Goal: Task Accomplishment & Management: Complete application form

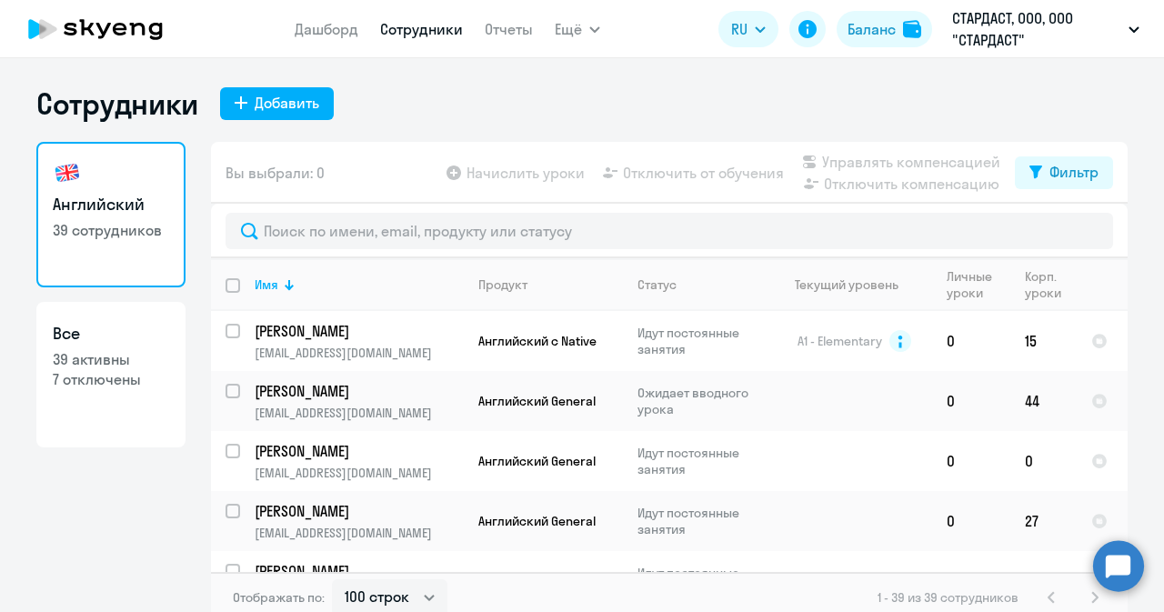
select select "100"
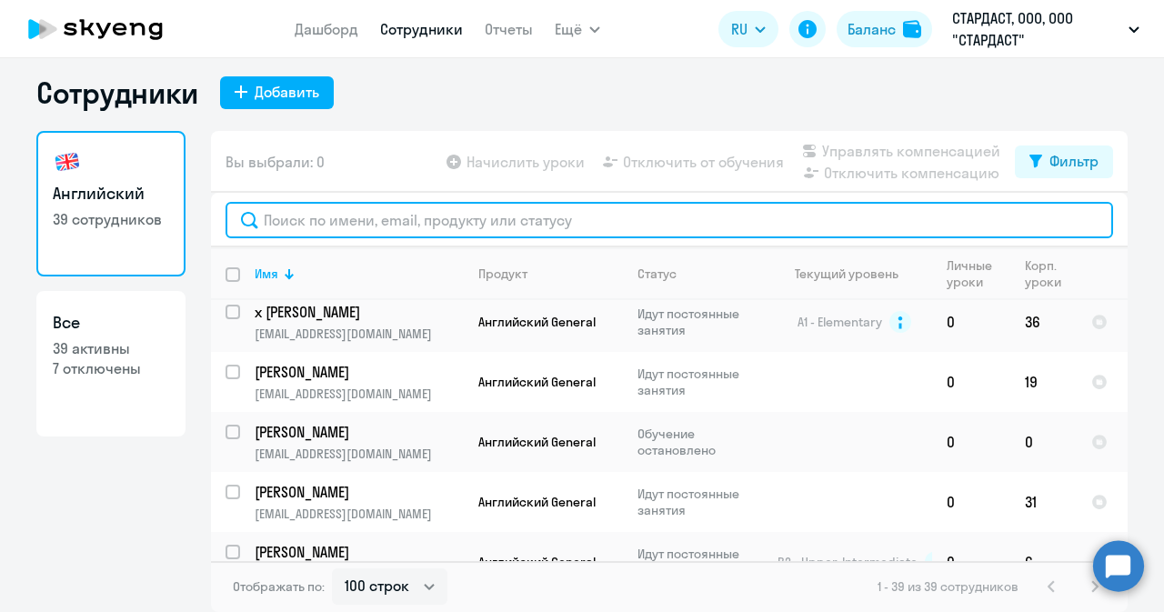
click at [517, 206] on input "text" at bounding box center [668, 220] width 887 height 36
paste input "mailto:[EMAIL_ADDRESS][DOMAIN_NAME]"
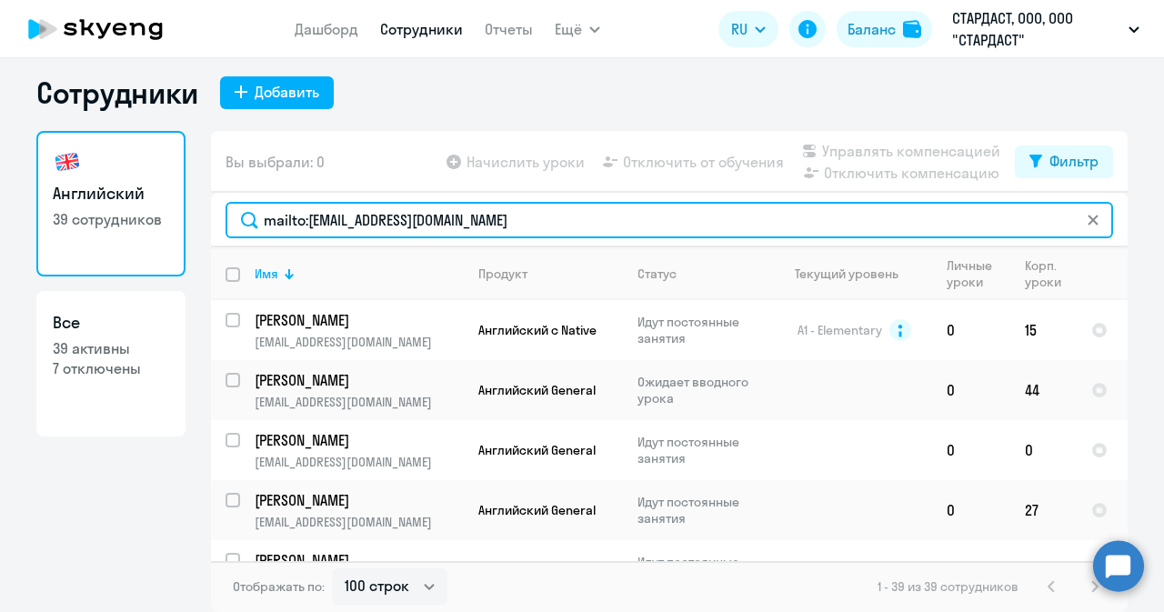
click at [305, 217] on input "mailto:[EMAIL_ADDRESS][DOMAIN_NAME]" at bounding box center [668, 220] width 887 height 36
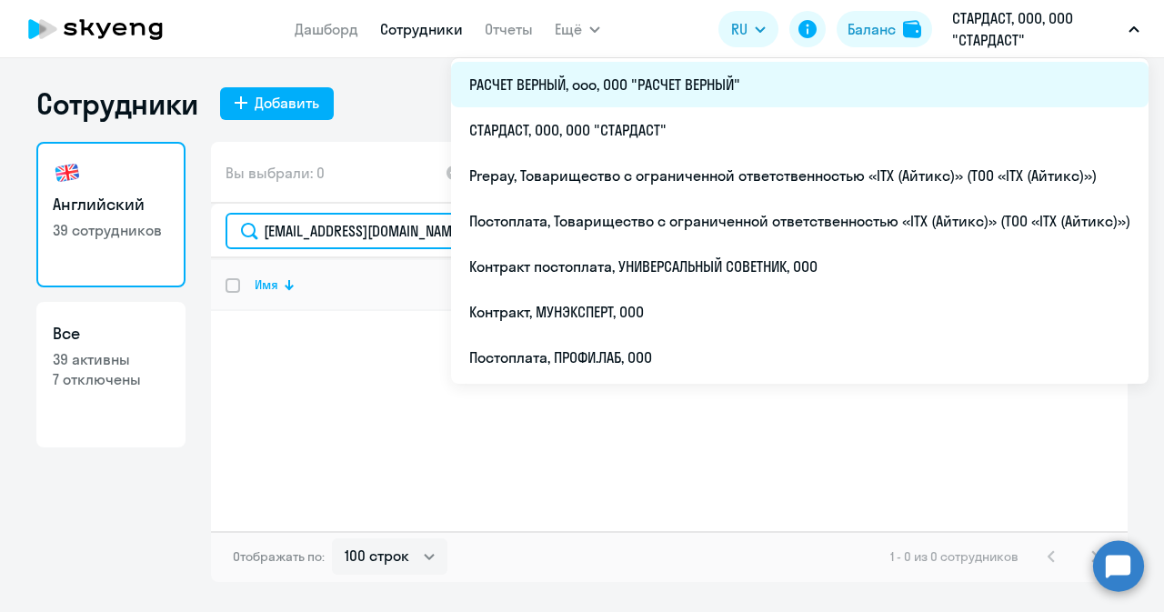
type input "[EMAIL_ADDRESS][DOMAIN_NAME]"
click at [678, 91] on li "РАСЧЕТ ВЕРНЫЙ, ооо, ООО "РАСЧЕТ ВЕРНЫЙ"" at bounding box center [799, 84] width 697 height 45
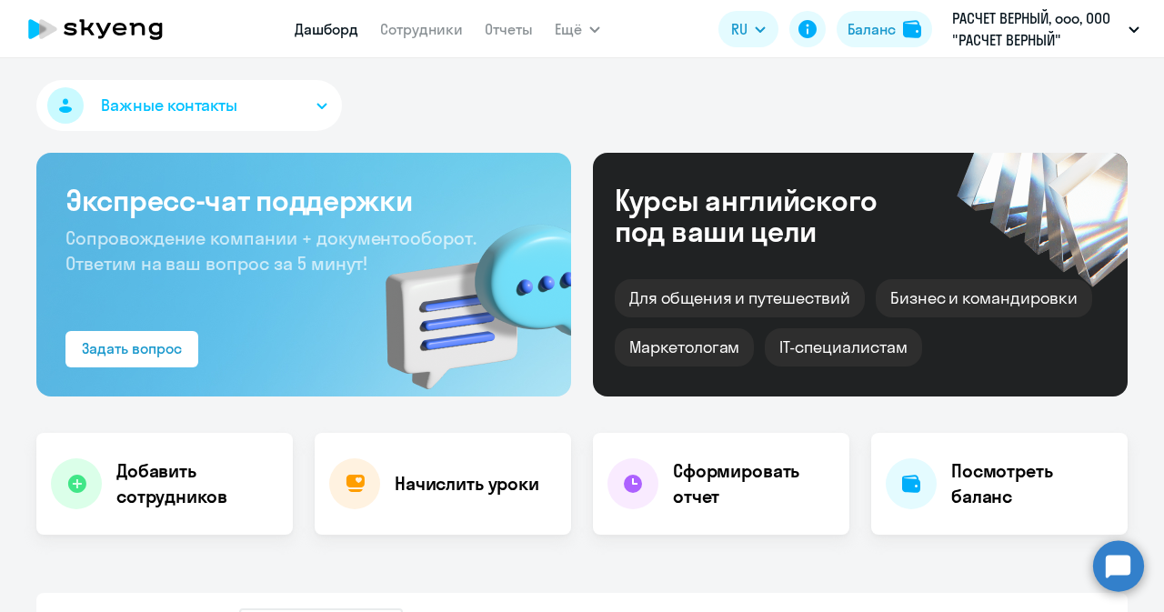
select select "30"
click at [415, 34] on link "Сотрудники" at bounding box center [421, 29] width 83 height 18
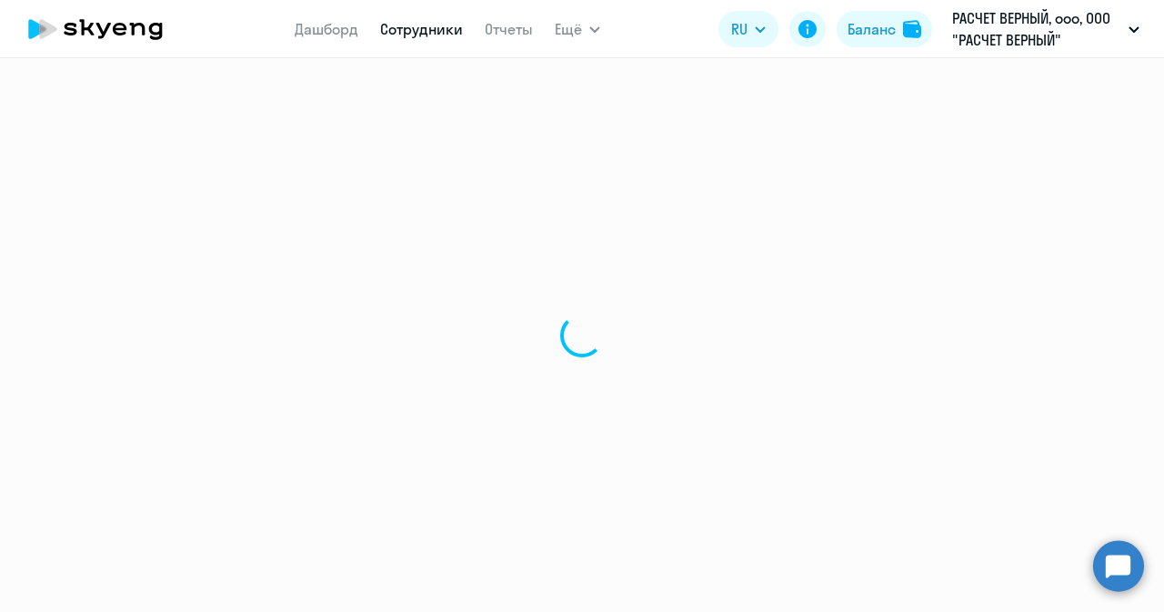
select select "30"
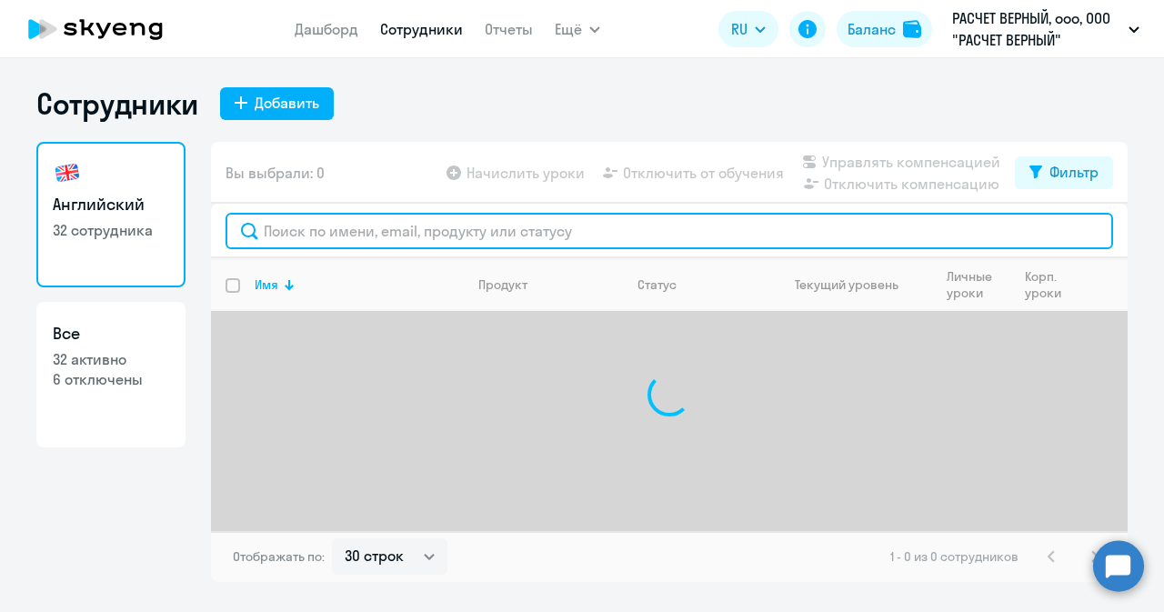
click at [480, 228] on input "text" at bounding box center [668, 231] width 887 height 36
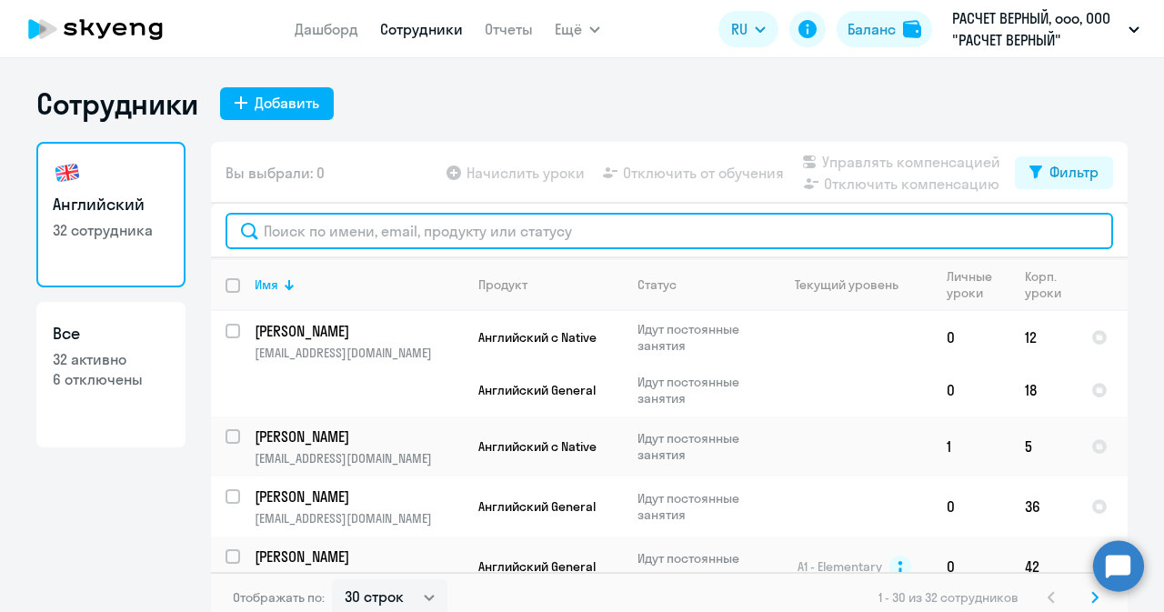
paste input "mailto:[EMAIL_ADDRESS][DOMAIN_NAME]"
drag, startPoint x: 304, startPoint y: 232, endPoint x: 244, endPoint y: 228, distance: 60.1
click at [244, 228] on input "mailto:[EMAIL_ADDRESS][DOMAIN_NAME]" at bounding box center [668, 231] width 887 height 36
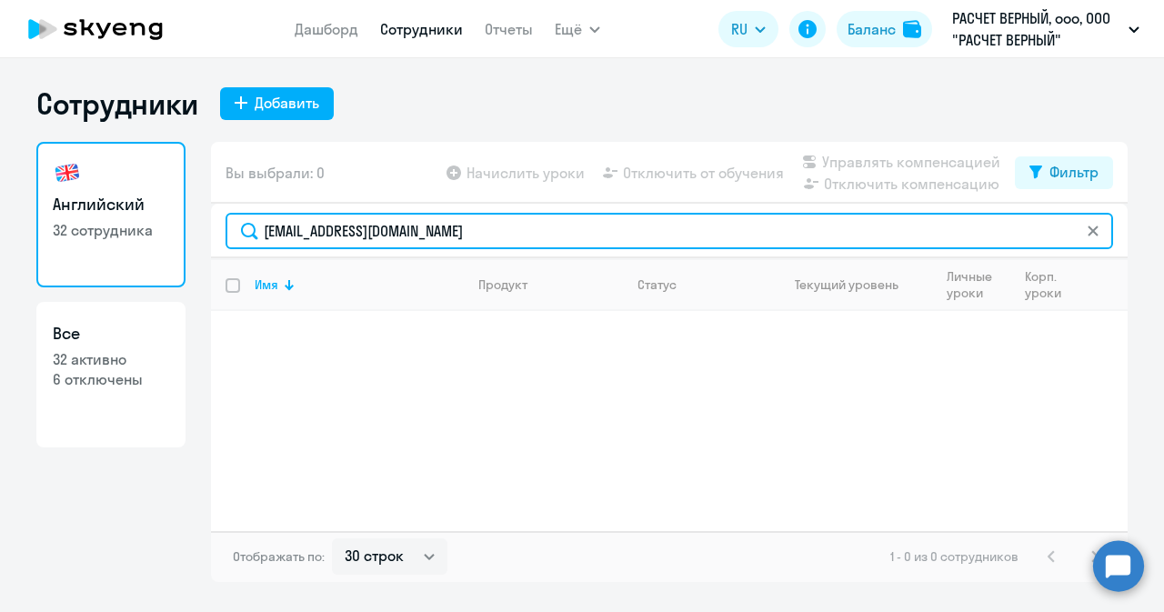
click at [476, 232] on input "[EMAIL_ADDRESS][DOMAIN_NAME]" at bounding box center [668, 231] width 887 height 36
type input "[EMAIL_ADDRESS][DOMAIN_NAME]"
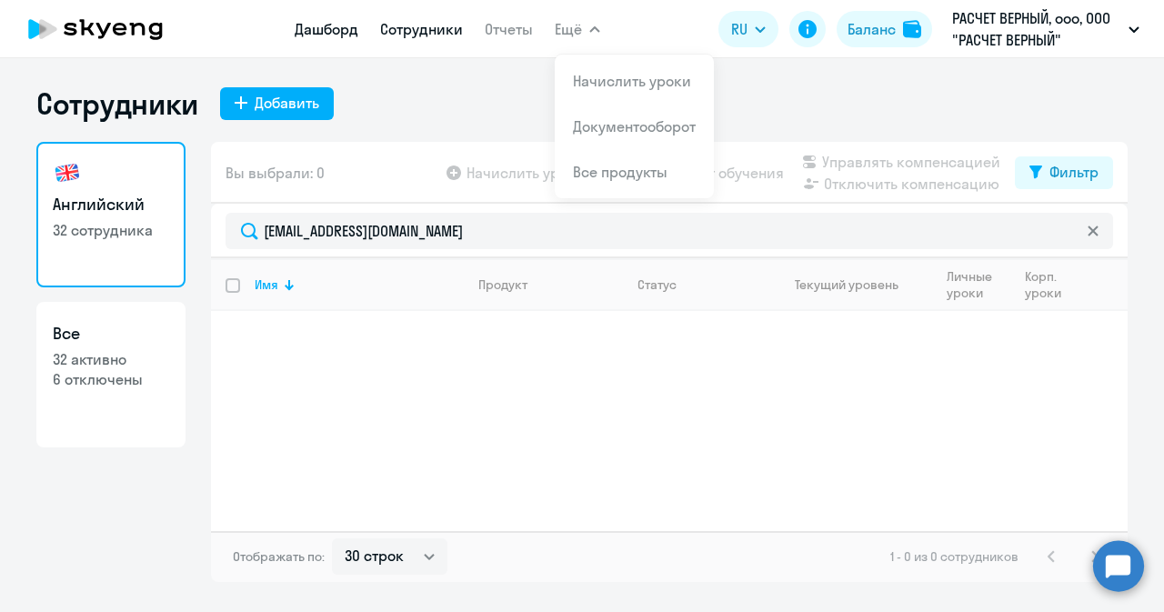
click at [322, 23] on link "Дашборд" at bounding box center [327, 29] width 64 height 18
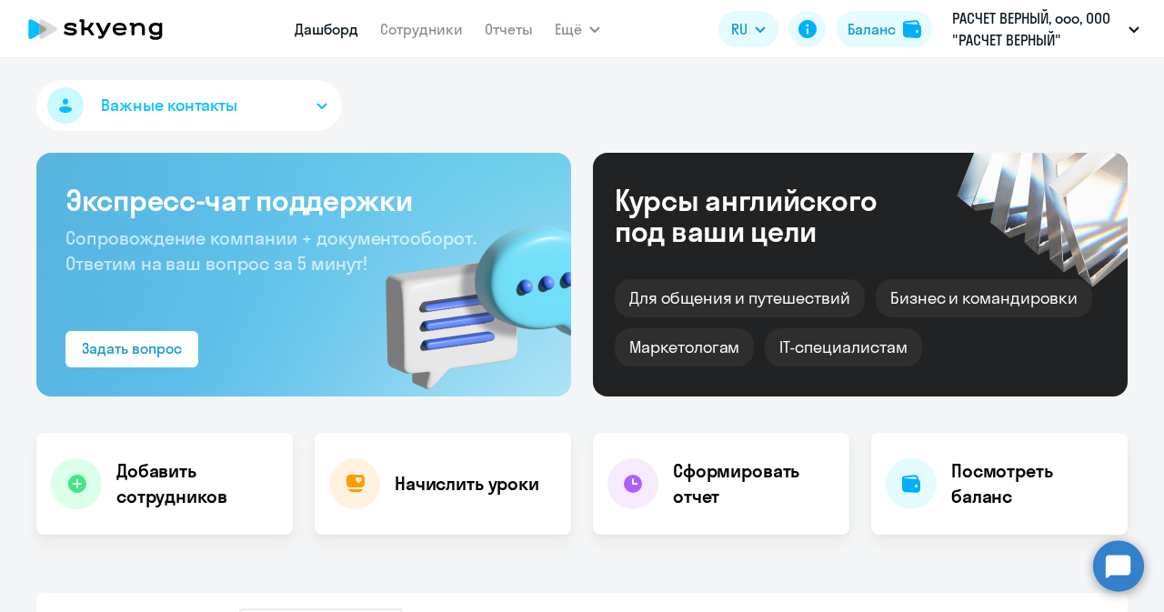
select select "30"
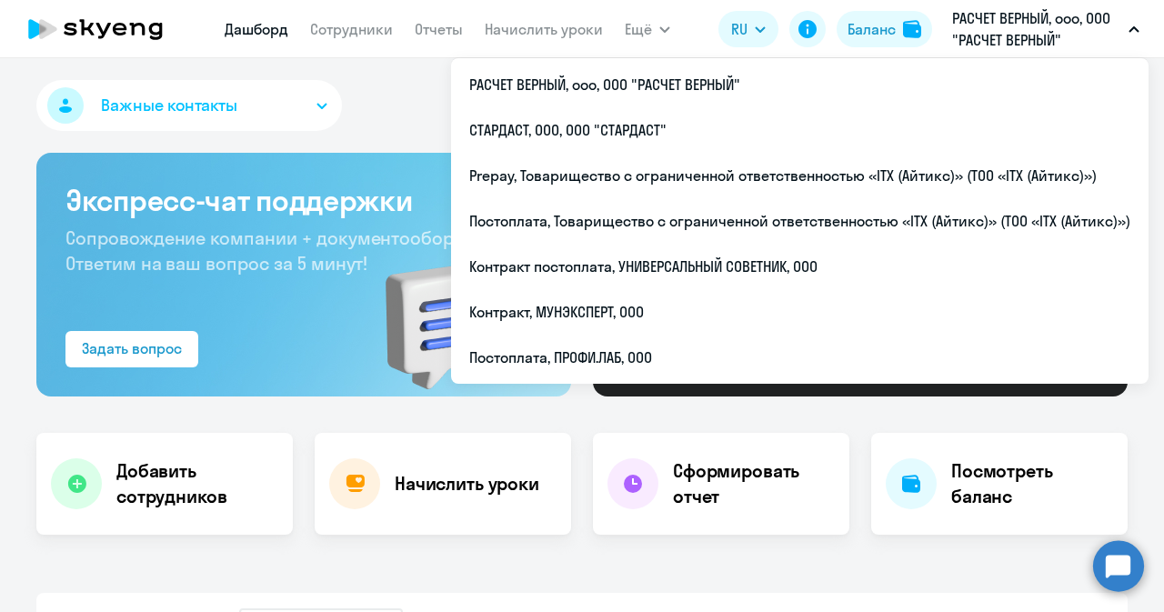
select select "30"
click at [573, 130] on li "СТАРДАСТ, ООО, ООО "СТАРДАСТ"" at bounding box center [799, 129] width 697 height 45
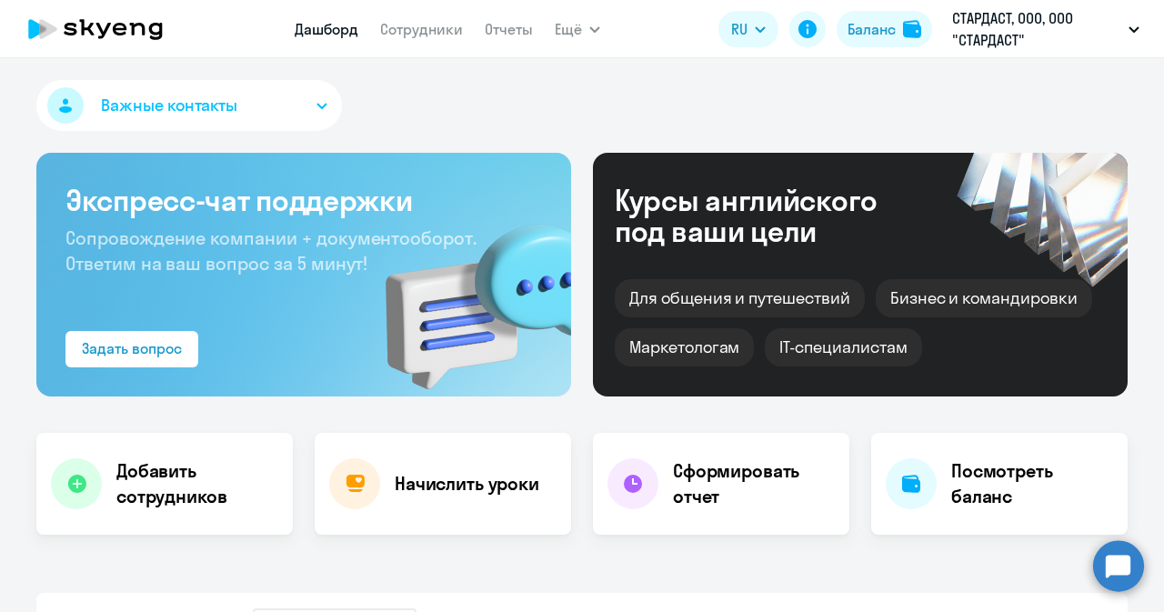
select select "30"
click at [405, 30] on link "Сотрудники" at bounding box center [421, 29] width 83 height 18
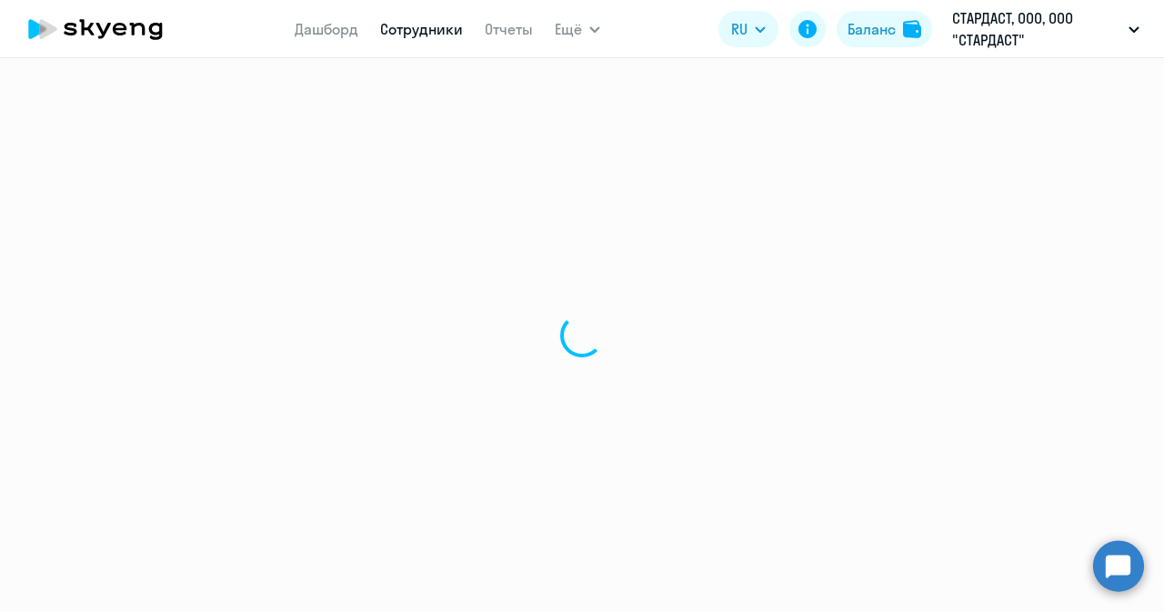
select select "30"
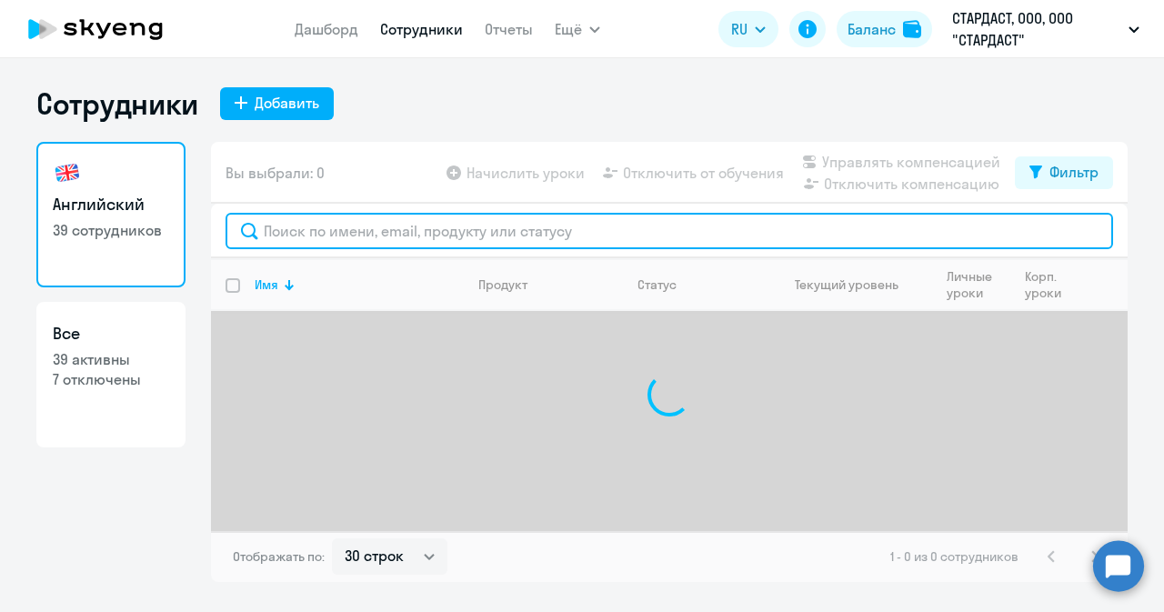
click at [413, 219] on input "text" at bounding box center [668, 231] width 887 height 36
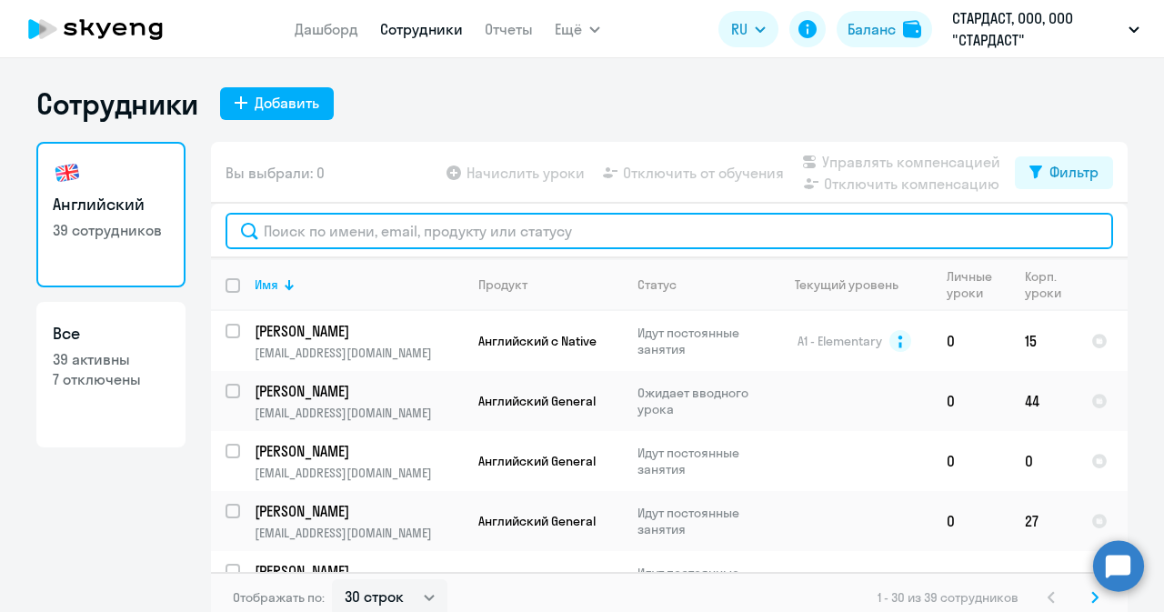
paste input "apoletsaev@gmail.com"
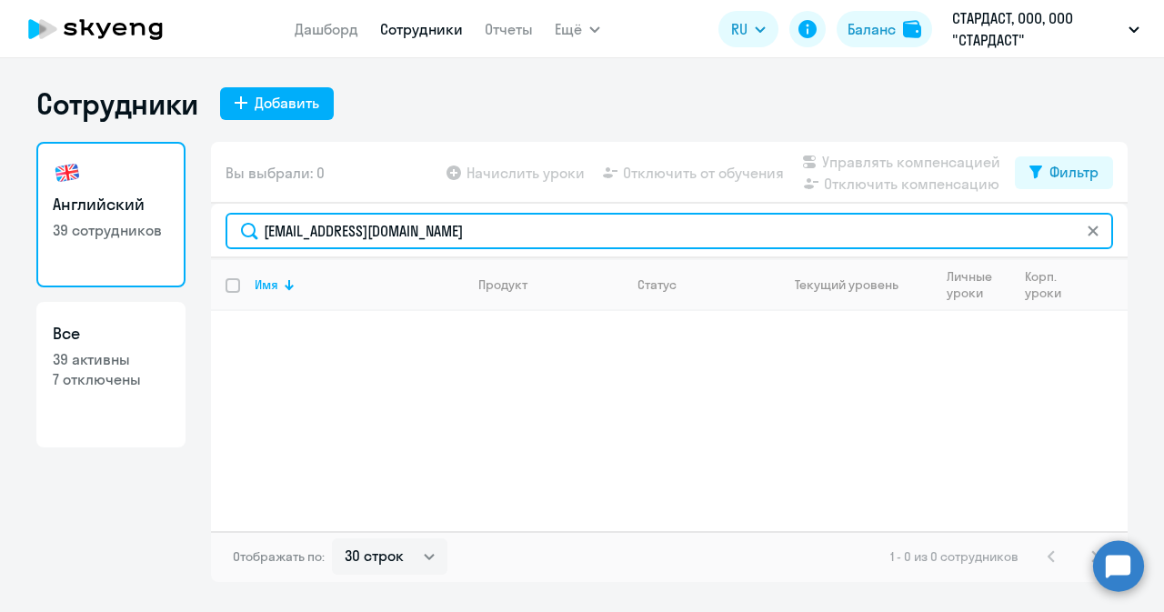
type input "apoletsaev@gmail.com"
drag, startPoint x: 436, startPoint y: 231, endPoint x: 181, endPoint y: 221, distance: 255.7
click at [181, 221] on div "Английский 39 сотрудников Все 39 активны 7 отключены Вы выбрали: 0 Начислить ур…" at bounding box center [581, 362] width 1091 height 440
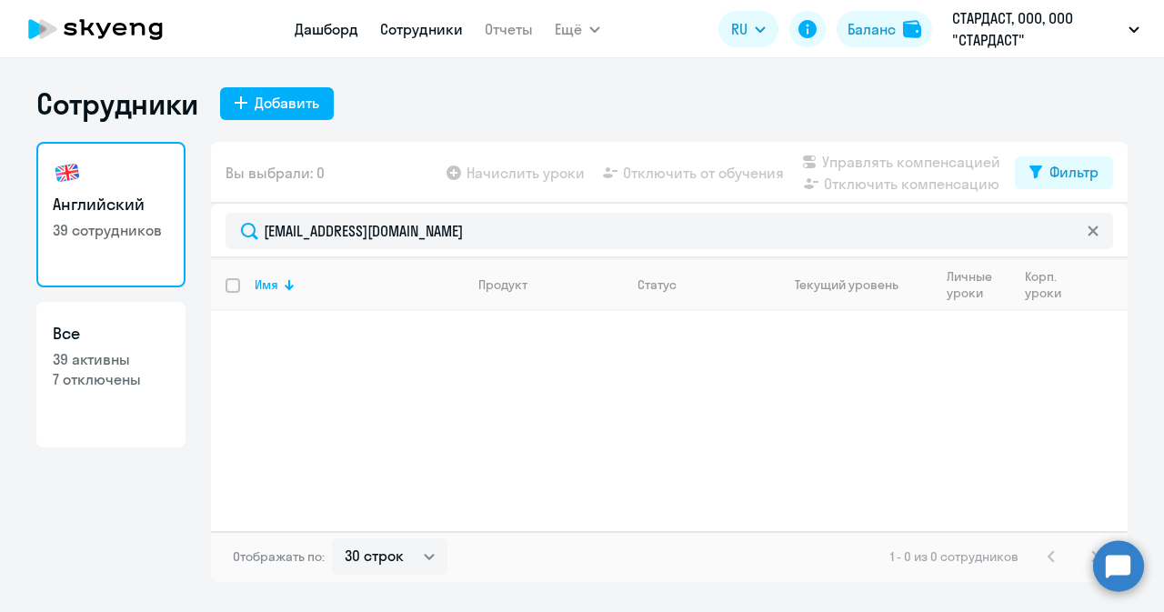
click at [334, 30] on link "Дашборд" at bounding box center [327, 29] width 64 height 18
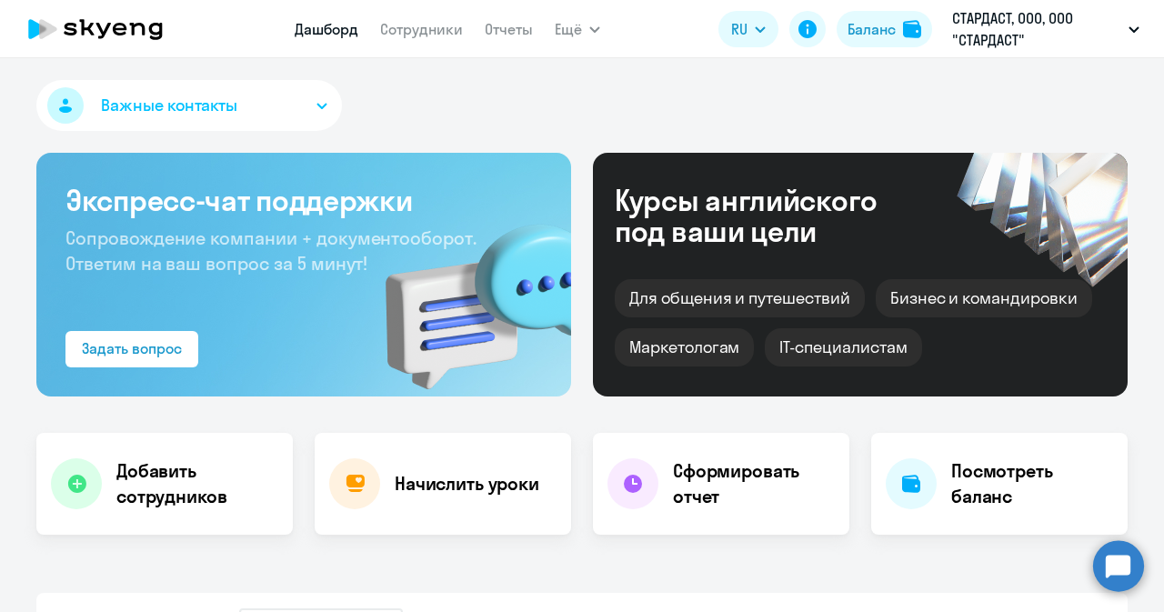
select select "30"
click at [173, 499] on h4 "Добавить сотрудников" at bounding box center [197, 483] width 162 height 51
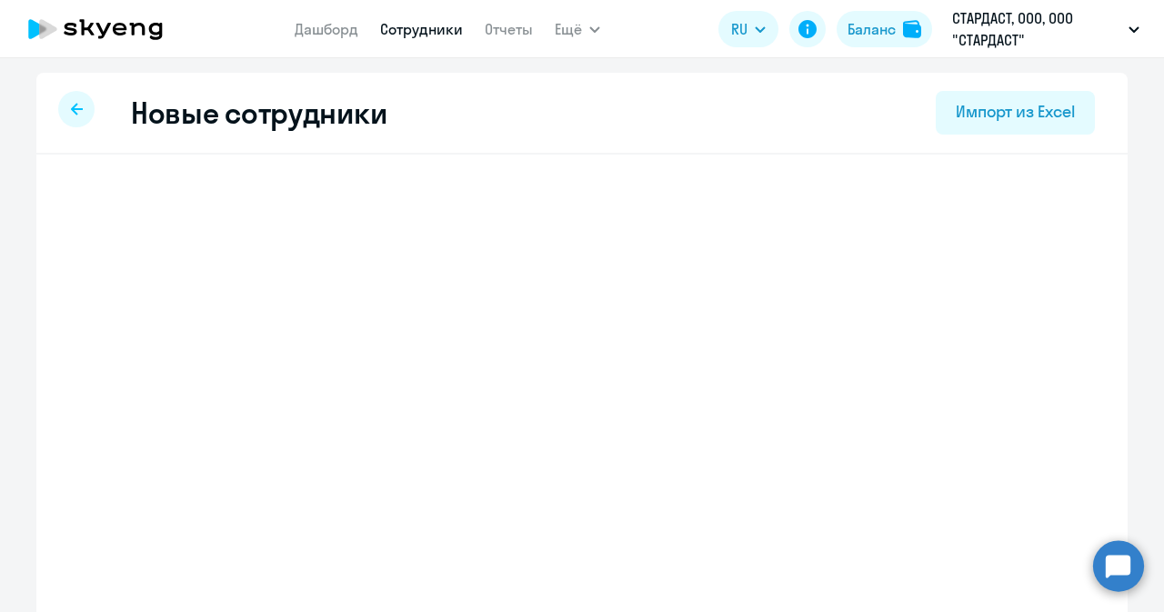
select select "english_adult_not_native_speaker"
select select "3"
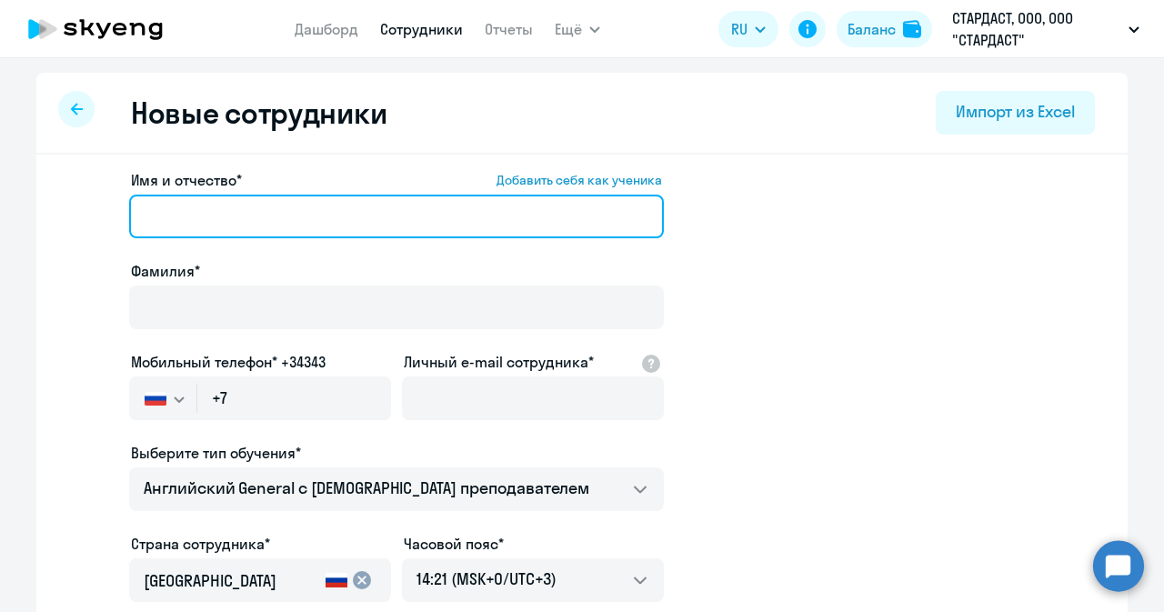
click at [273, 209] on input "Имя и отчество* Добавить себя как ученика" at bounding box center [396, 217] width 535 height 44
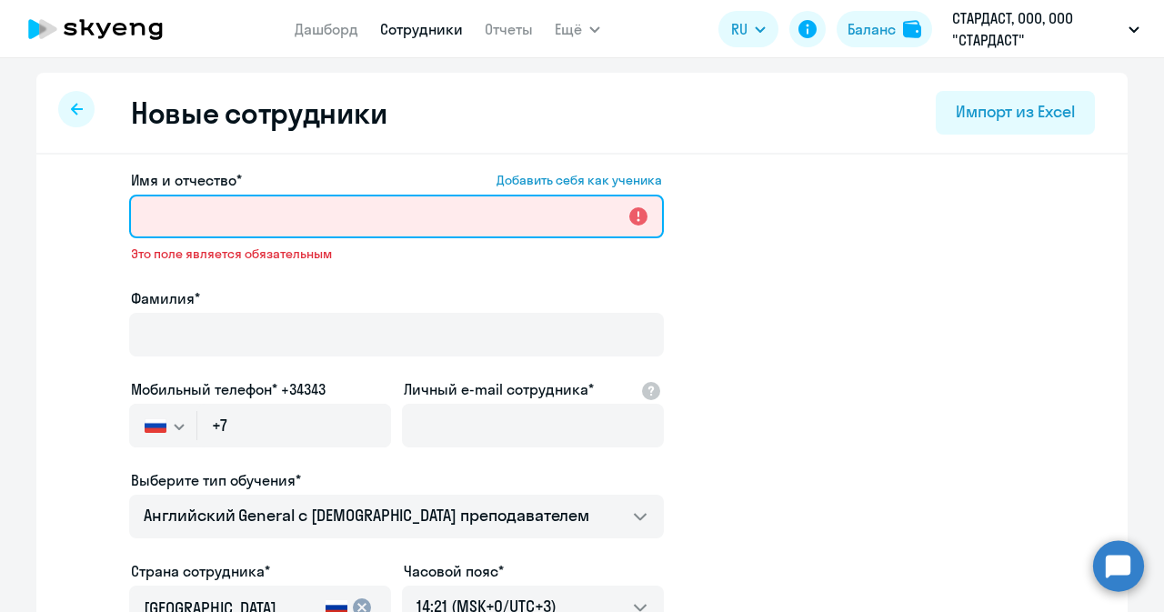
click at [235, 211] on input "Имя и отчество* Добавить себя как ученика" at bounding box center [396, 217] width 535 height 44
paste input "[PERSON_NAME]"
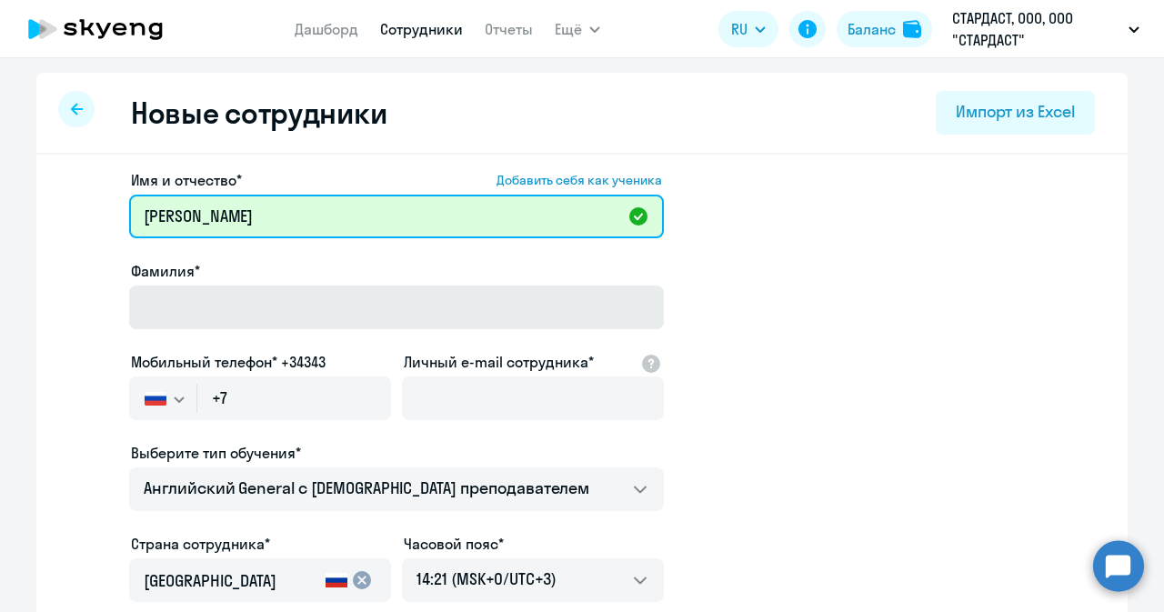
type input "[PERSON_NAME]"
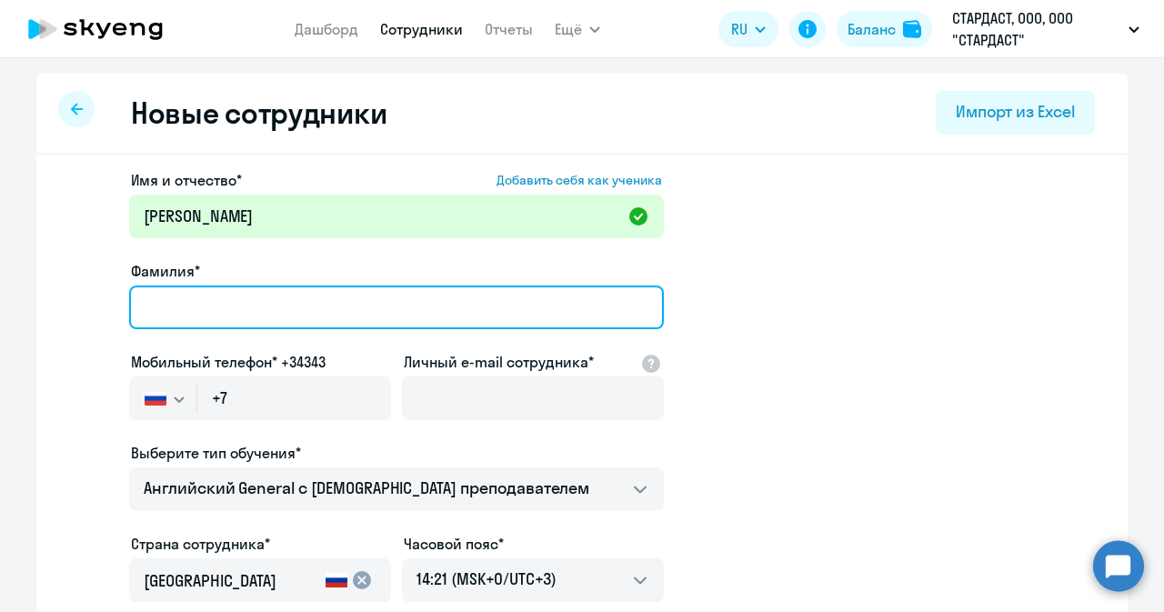
click at [156, 311] on input "Фамилия*" at bounding box center [396, 307] width 535 height 44
type input "Владимирович"
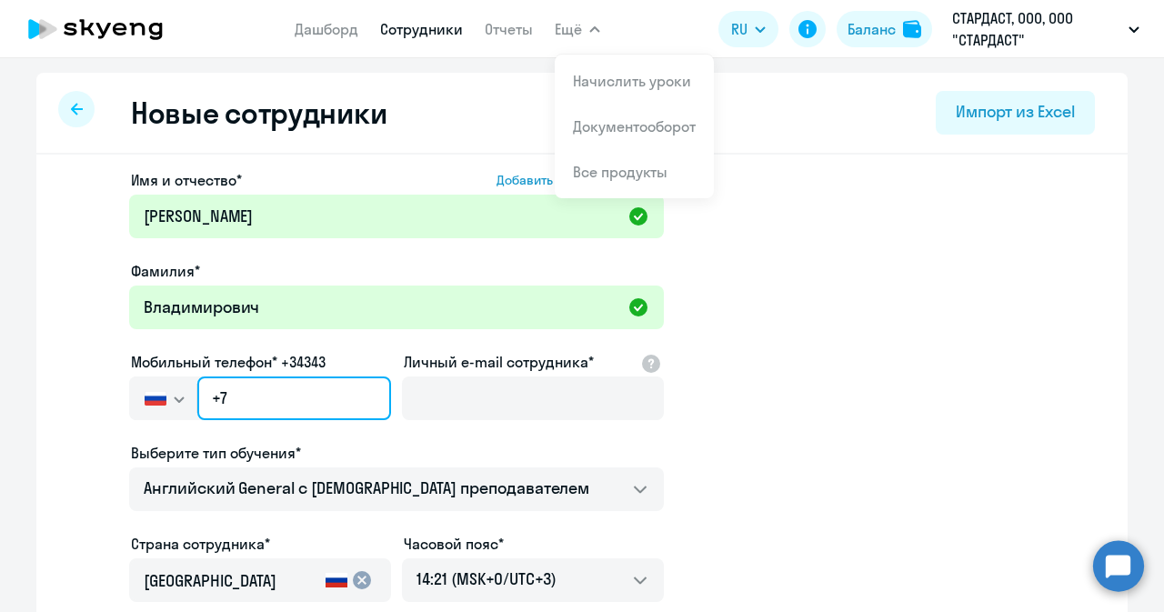
click at [349, 399] on input "+7" at bounding box center [294, 398] width 194 height 44
paste input "999 619-91-93"
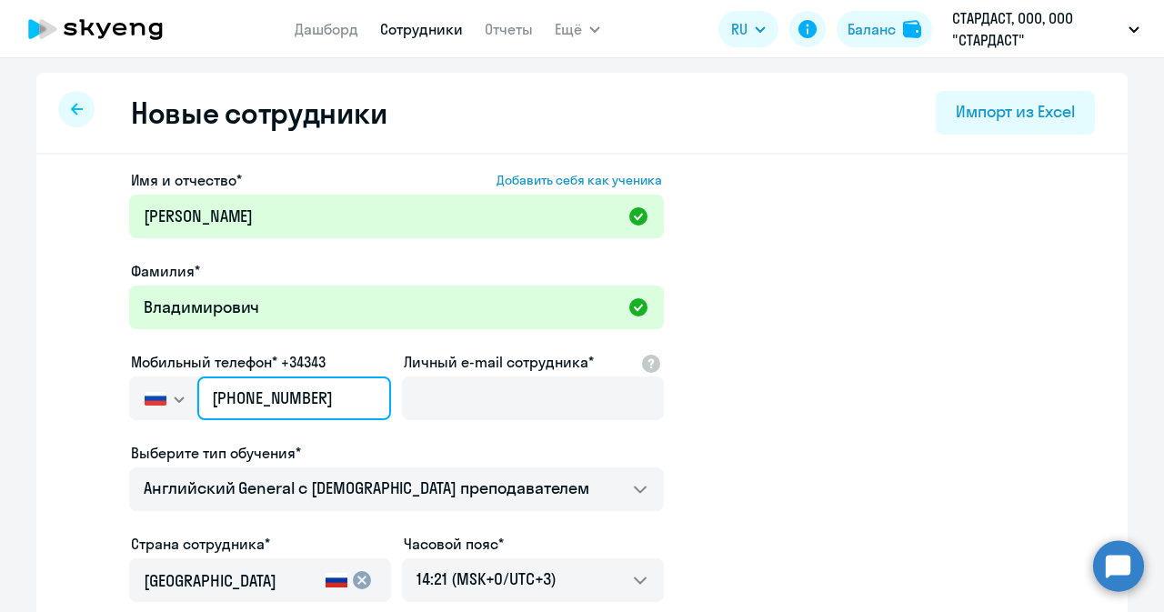
type input "+7 999 619-91-93"
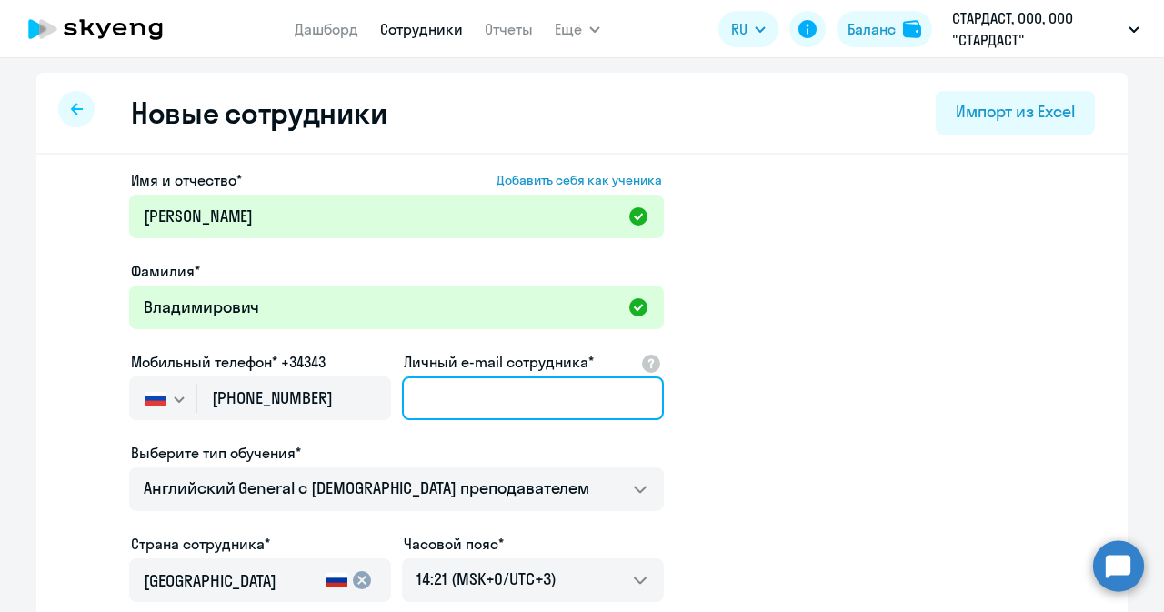
click at [460, 392] on input "Личный e-mail сотрудника*" at bounding box center [533, 398] width 262 height 44
